Goal: Obtain resource: Download file/media

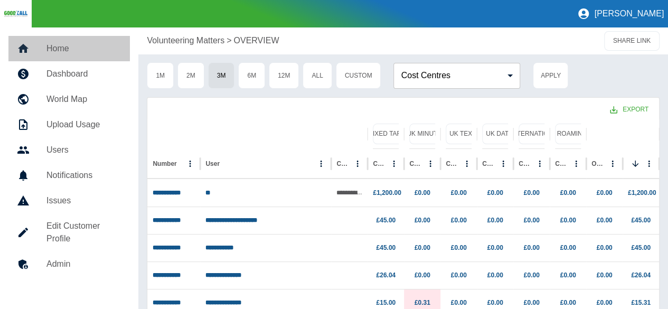
click at [63, 53] on h5 "Home" at bounding box center [83, 48] width 75 height 13
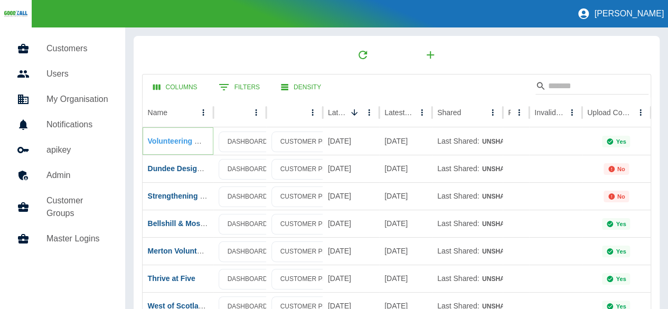
click at [181, 143] on link "Volunteering Matters" at bounding box center [184, 141] width 73 height 8
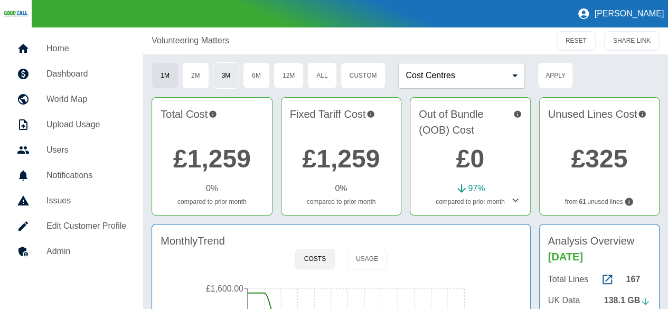
click at [232, 78] on button "3M" at bounding box center [226, 75] width 27 height 26
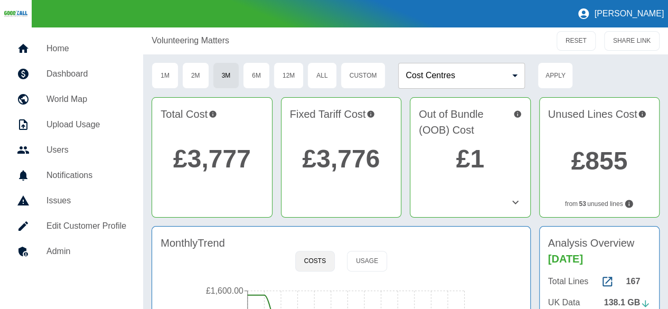
click at [205, 161] on link "£3,777" at bounding box center [212, 159] width 78 height 28
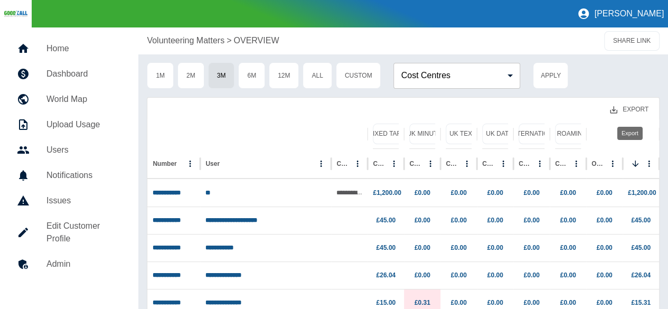
click at [640, 108] on button "Export" at bounding box center [629, 110] width 55 height 20
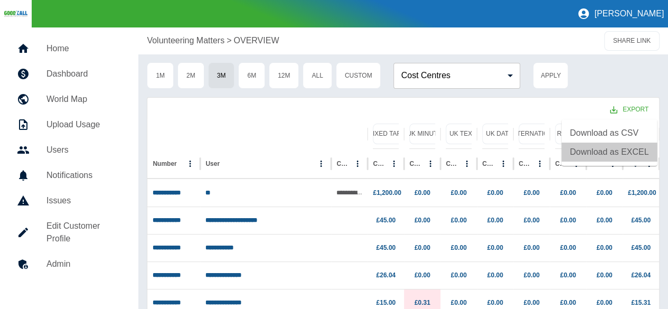
click at [623, 153] on li "Download as EXCEL" at bounding box center [609, 152] width 96 height 19
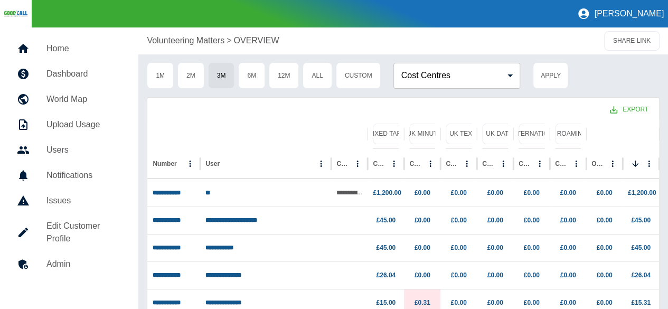
click at [69, 50] on h5 "Home" at bounding box center [83, 48] width 75 height 13
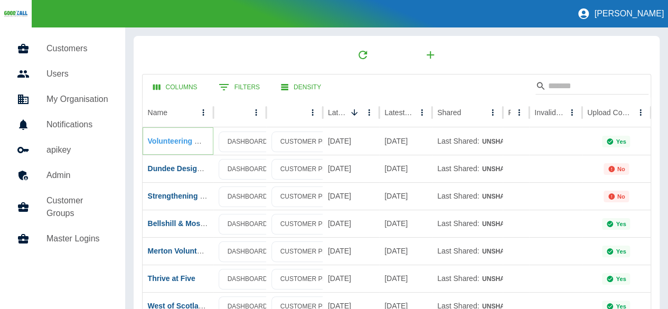
click at [182, 144] on link "Volunteering Matters" at bounding box center [184, 141] width 73 height 8
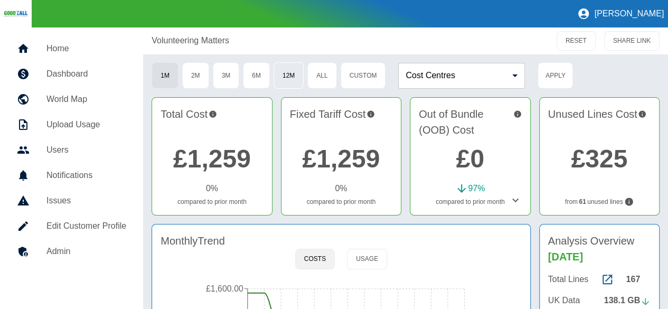
click at [295, 79] on button "12M" at bounding box center [289, 75] width 30 height 26
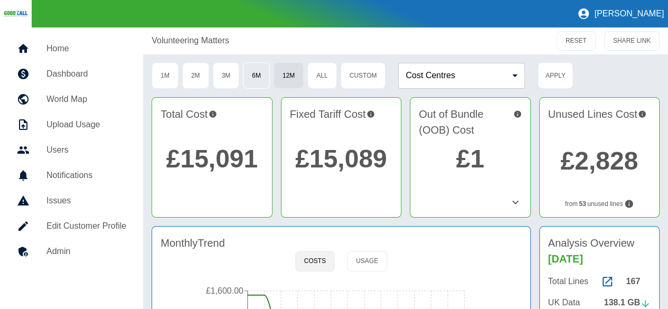
click at [258, 76] on button "6M" at bounding box center [256, 75] width 27 height 26
